Goal: Check status: Check status

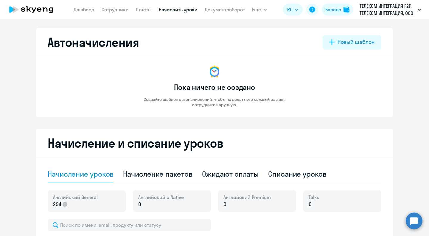
select select "50"
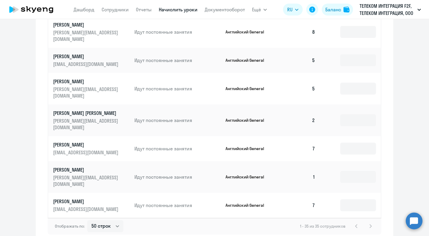
scroll to position [324, 0]
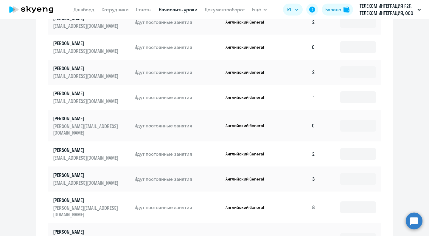
scroll to position [324, 0]
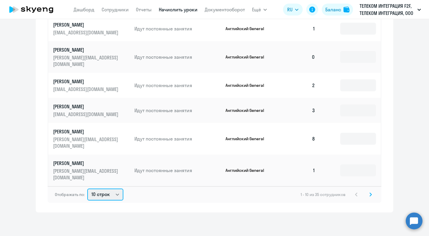
click at [118, 194] on select "10 строк 30 строк 50 строк" at bounding box center [105, 194] width 36 height 12
select select "50"
click at [87, 188] on select "10 строк 30 строк 50 строк" at bounding box center [105, 194] width 36 height 12
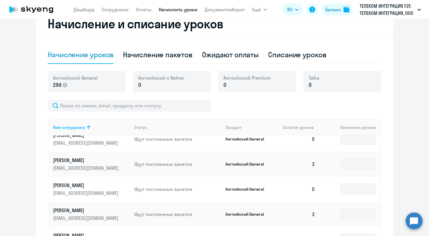
scroll to position [0, 0]
